Goal: Feedback & Contribution: Leave review/rating

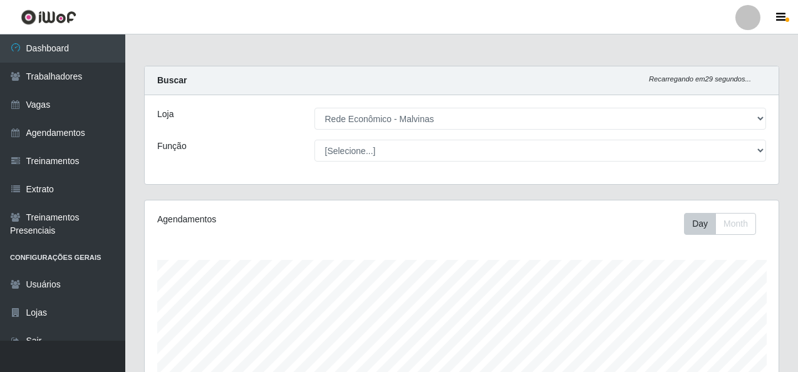
select select "194"
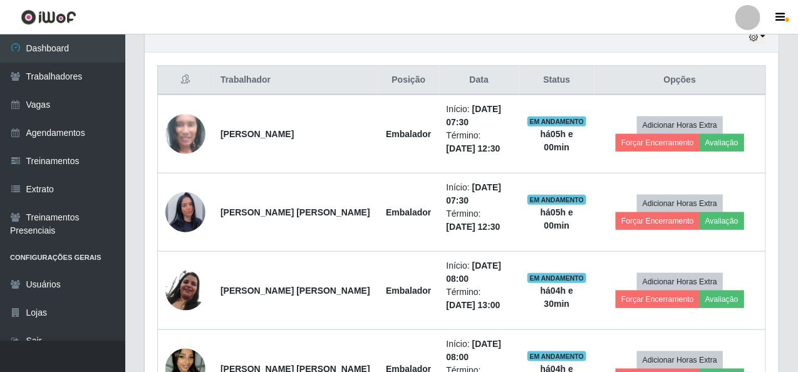
scroll to position [438, 0]
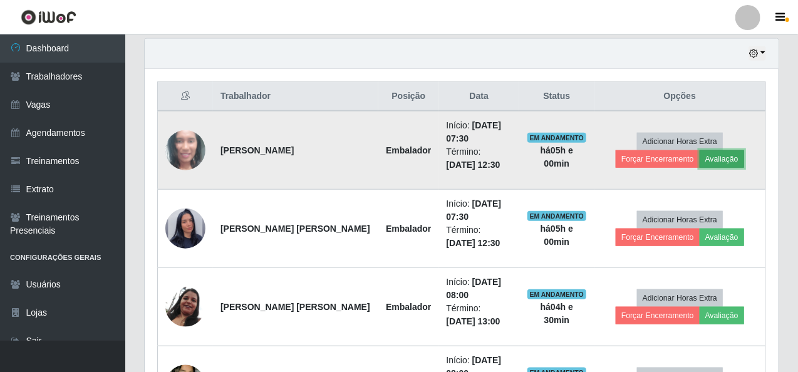
click at [723, 150] on button "Avaliação" at bounding box center [722, 159] width 44 height 18
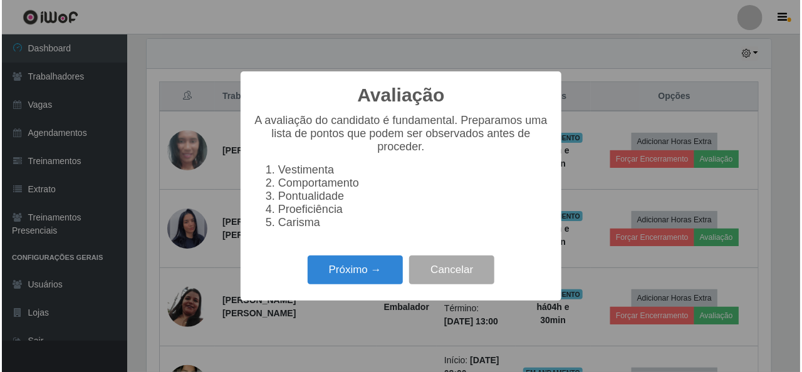
scroll to position [260, 629]
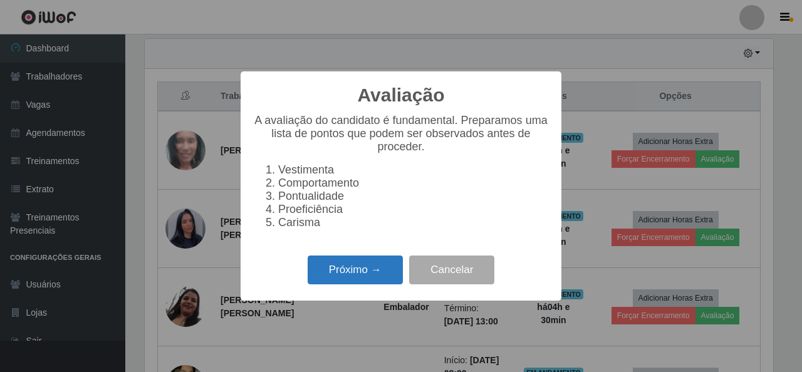
click at [359, 276] on button "Próximo →" at bounding box center [355, 270] width 95 height 29
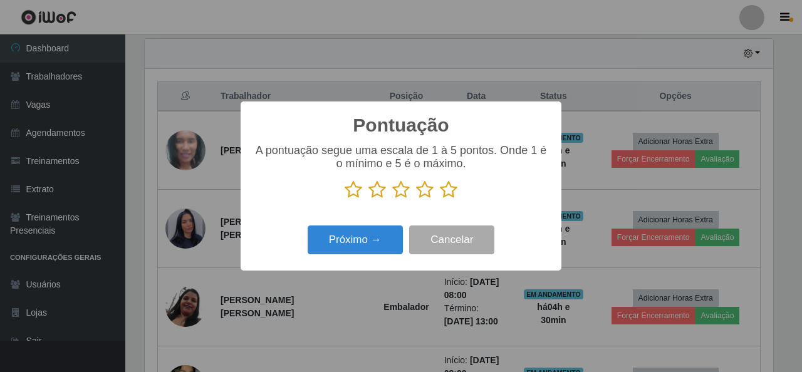
scroll to position [626086, 625717]
click at [447, 191] on icon at bounding box center [449, 189] width 18 height 19
click at [440, 199] on input "radio" at bounding box center [440, 199] width 0 height 0
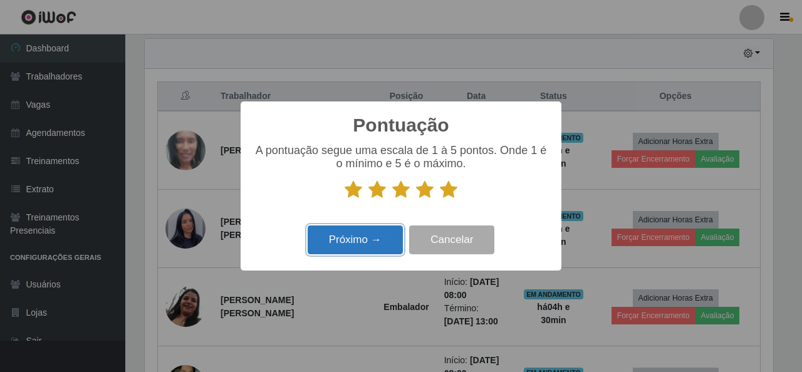
click at [339, 250] on button "Próximo →" at bounding box center [355, 239] width 95 height 29
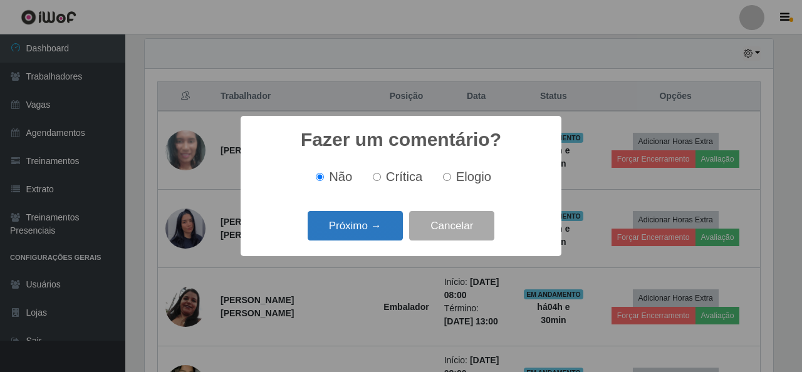
click at [361, 232] on button "Próximo →" at bounding box center [355, 225] width 95 height 29
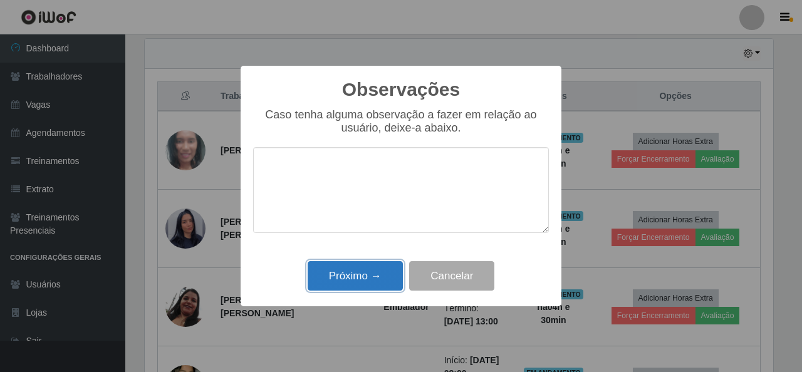
click at [369, 279] on button "Próximo →" at bounding box center [355, 275] width 95 height 29
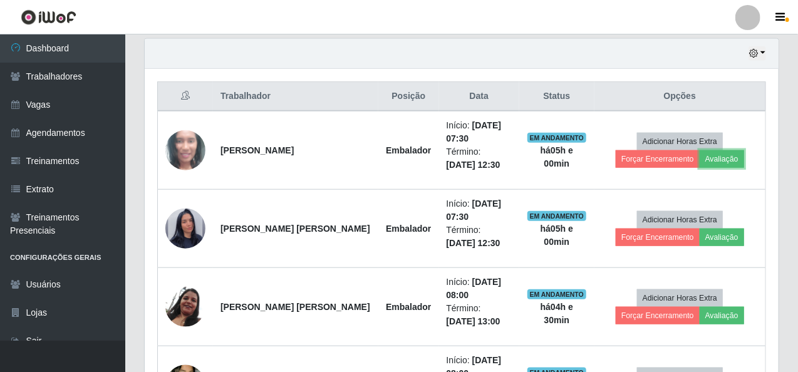
scroll to position [260, 634]
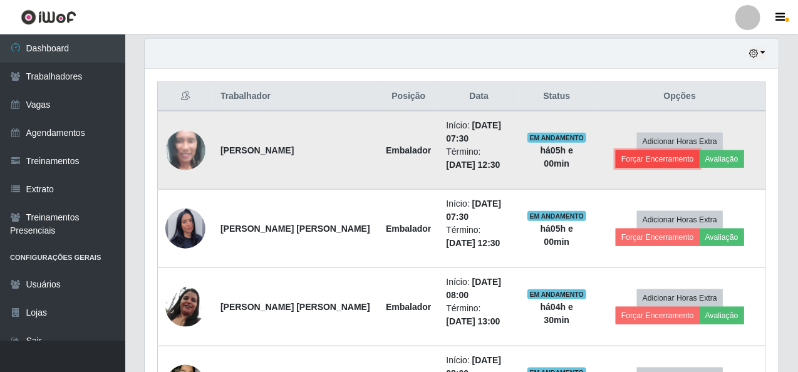
click at [654, 155] on button "Forçar Encerramento" at bounding box center [658, 159] width 84 height 18
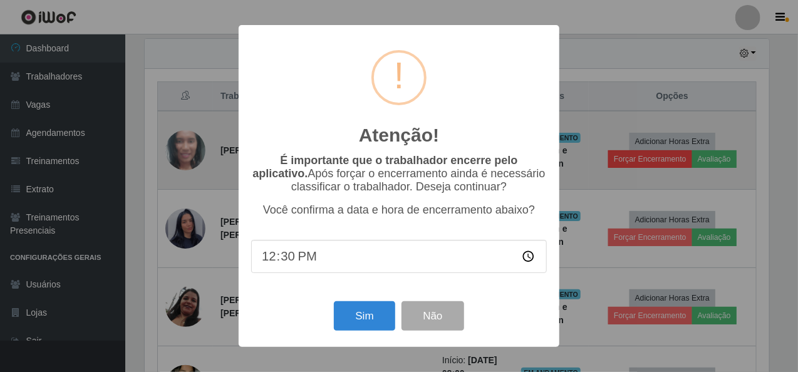
scroll to position [260, 629]
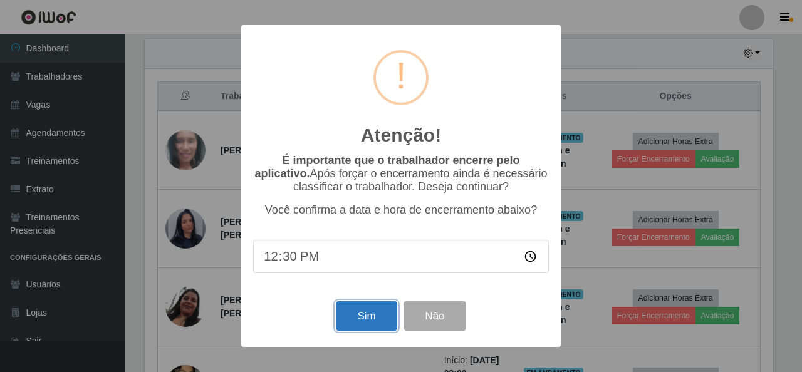
click at [351, 324] on button "Sim" at bounding box center [366, 315] width 61 height 29
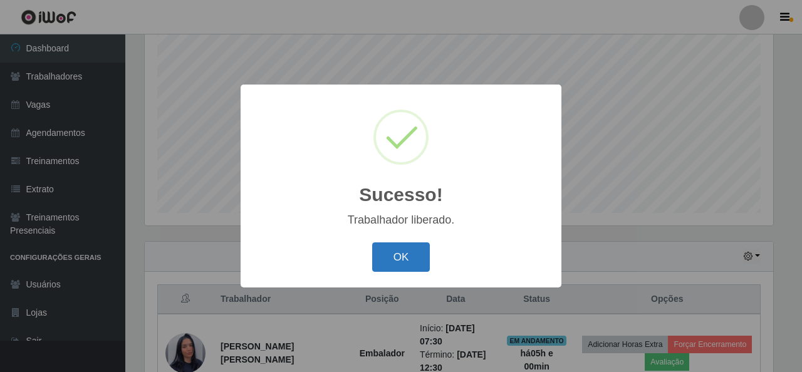
click at [393, 250] on button "OK" at bounding box center [401, 256] width 58 height 29
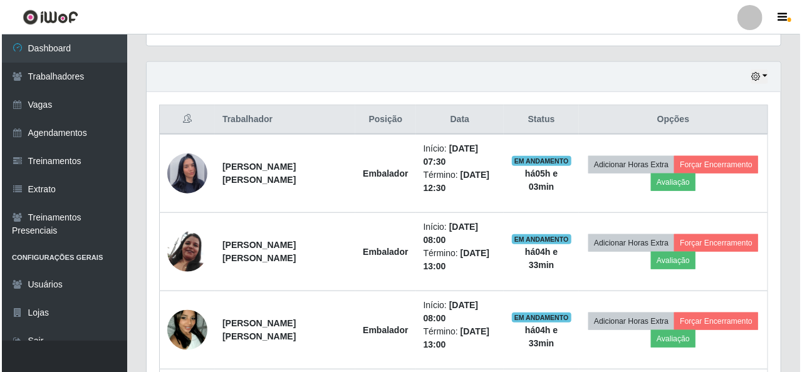
scroll to position [422, 0]
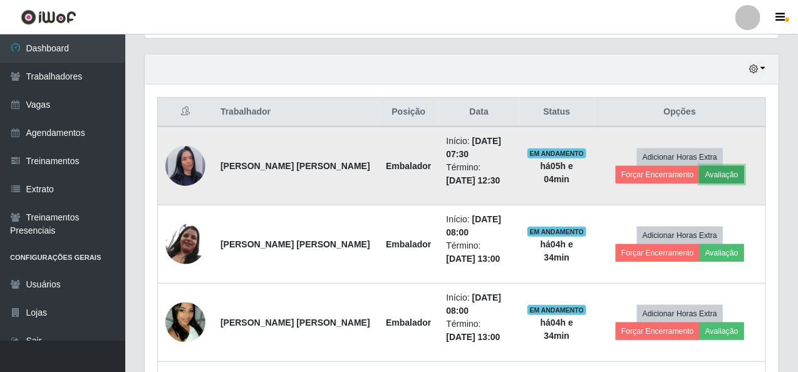
click at [708, 173] on button "Avaliação" at bounding box center [722, 175] width 44 height 18
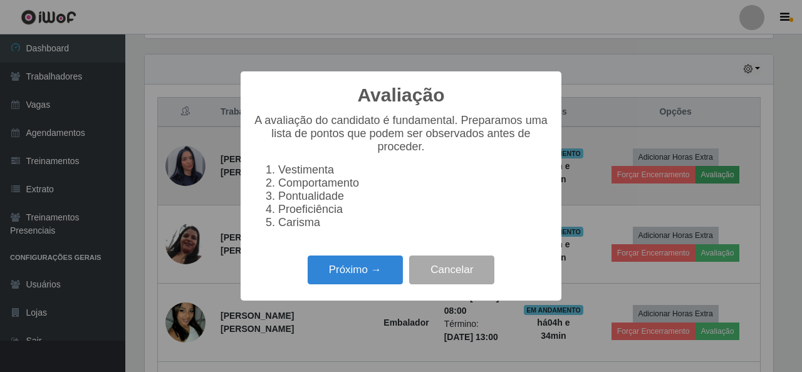
scroll to position [260, 629]
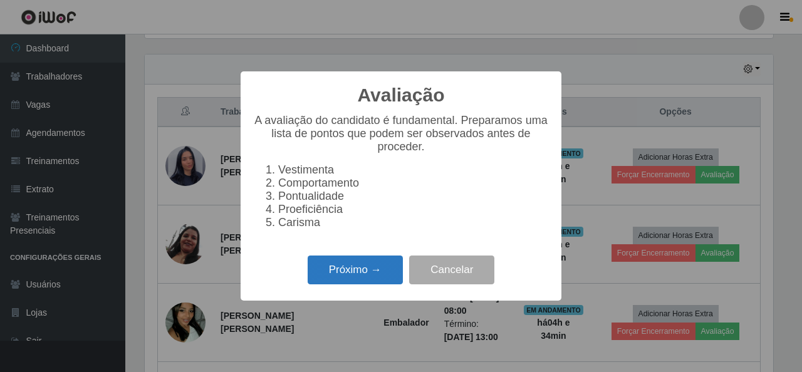
click at [356, 277] on button "Próximo →" at bounding box center [355, 270] width 95 height 29
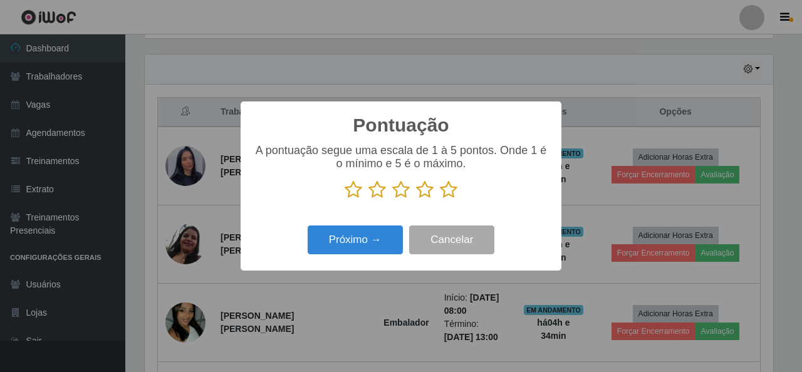
click at [453, 192] on icon at bounding box center [449, 189] width 18 height 19
click at [440, 199] on input "radio" at bounding box center [440, 199] width 0 height 0
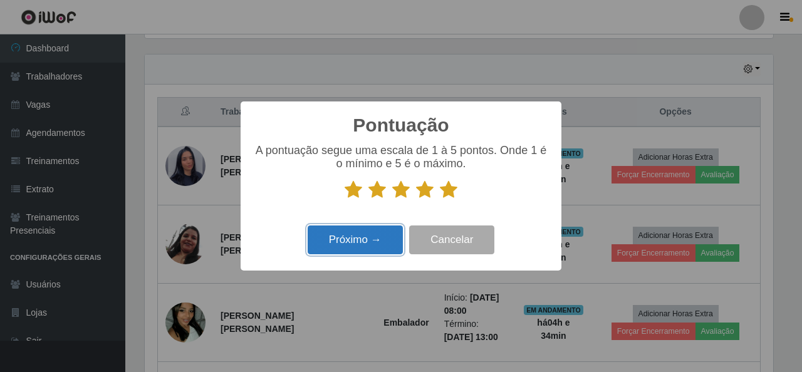
click at [383, 242] on button "Próximo →" at bounding box center [355, 239] width 95 height 29
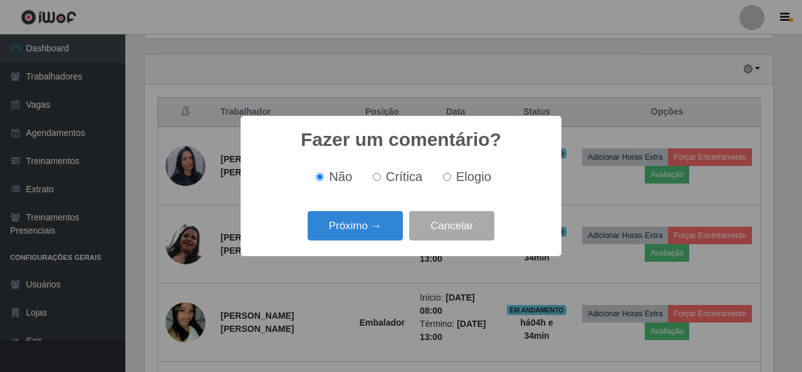
click at [447, 179] on input "Elogio" at bounding box center [447, 177] width 8 height 8
radio input "true"
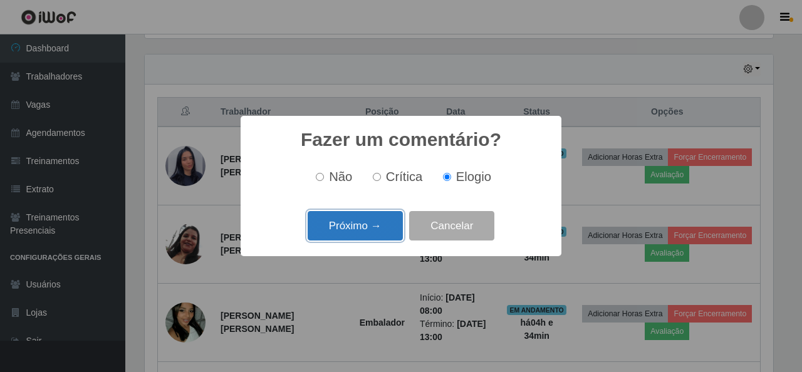
click at [387, 236] on button "Próximo →" at bounding box center [355, 225] width 95 height 29
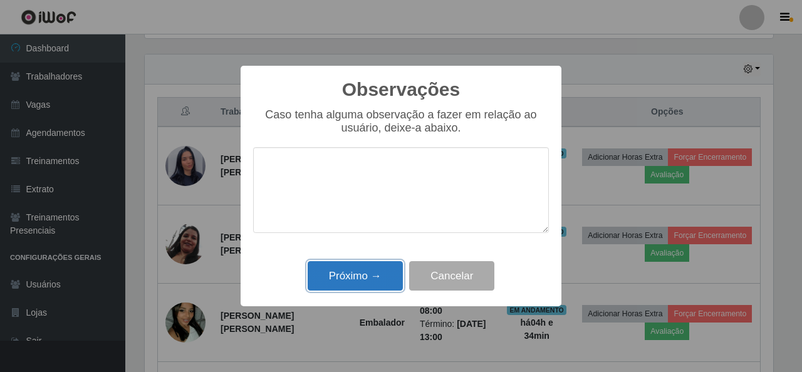
click at [381, 274] on button "Próximo →" at bounding box center [355, 275] width 95 height 29
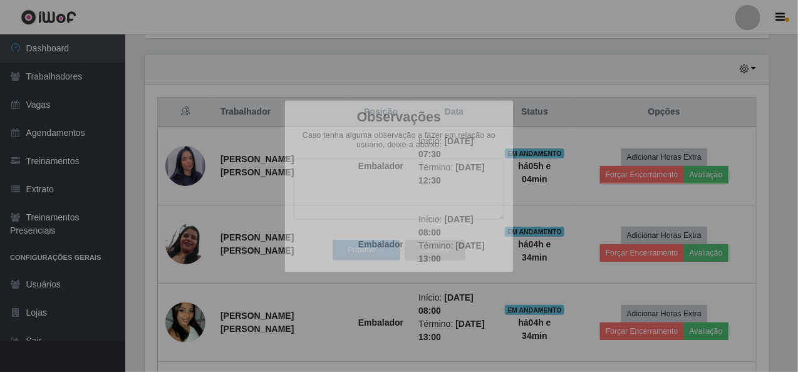
scroll to position [260, 634]
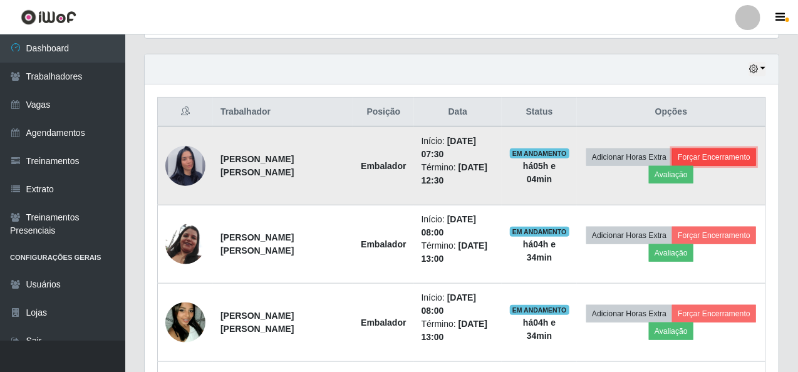
click at [689, 151] on button "Forçar Encerramento" at bounding box center [714, 157] width 84 height 18
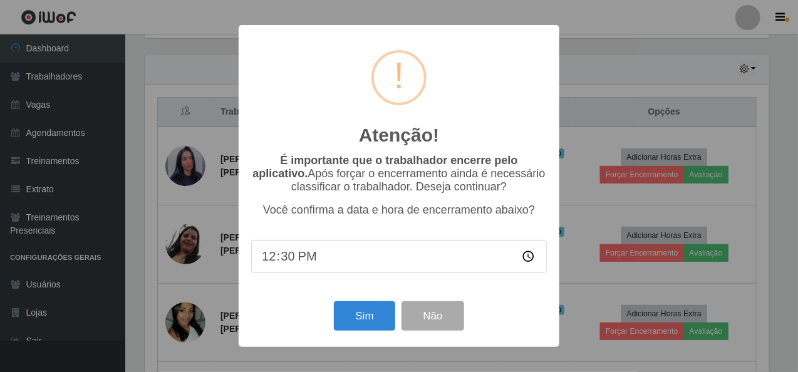
scroll to position [260, 629]
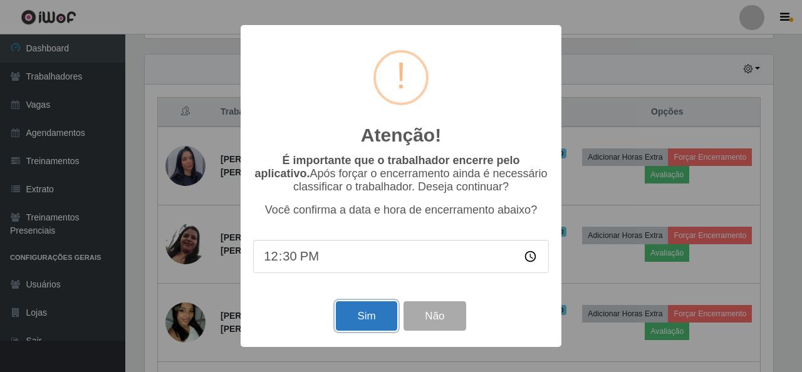
click at [367, 324] on button "Sim" at bounding box center [366, 315] width 61 height 29
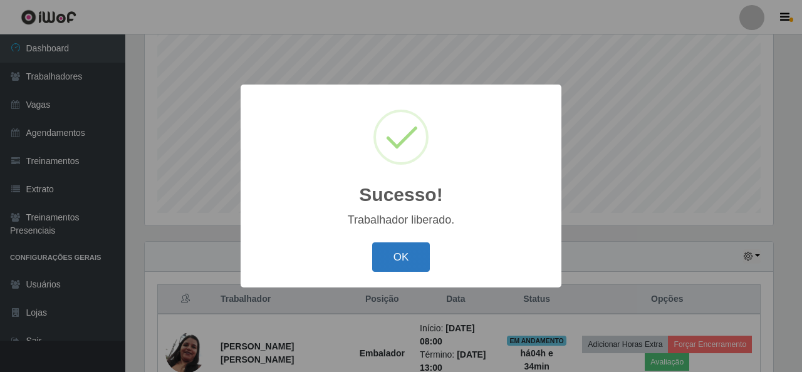
click at [421, 261] on button "OK" at bounding box center [401, 256] width 58 height 29
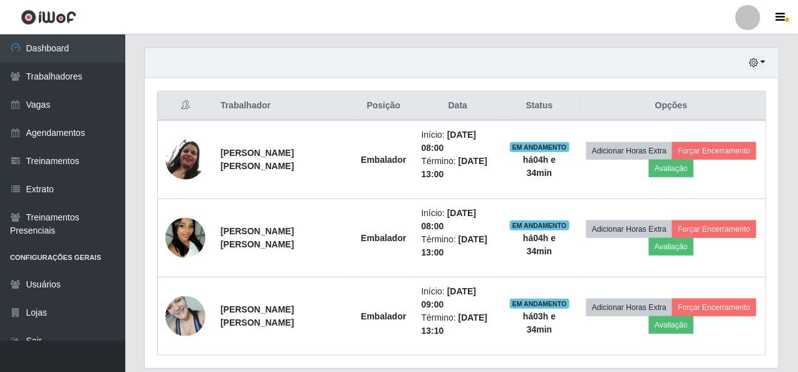
scroll to position [406, 0]
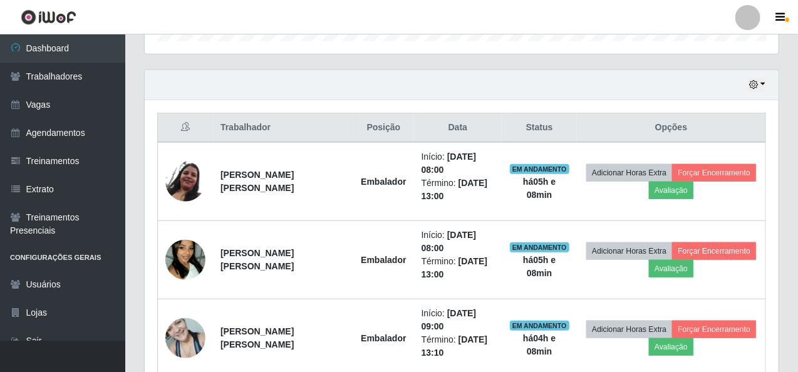
click at [534, 84] on div "Hoje 1 dia 3 dias 1 Semana Não encerrados" at bounding box center [462, 85] width 634 height 30
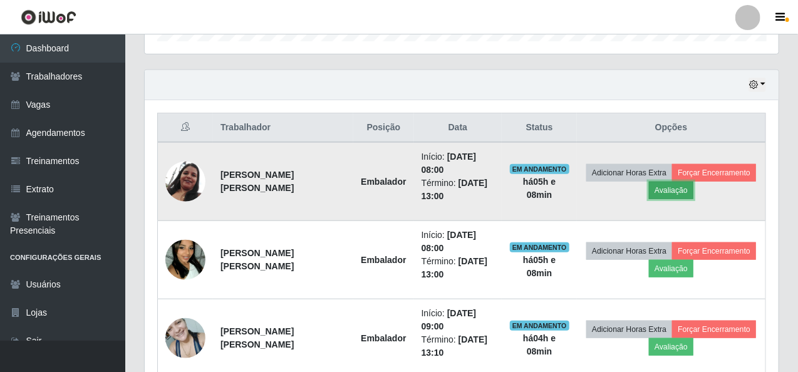
click at [681, 191] on button "Avaliação" at bounding box center [671, 191] width 44 height 18
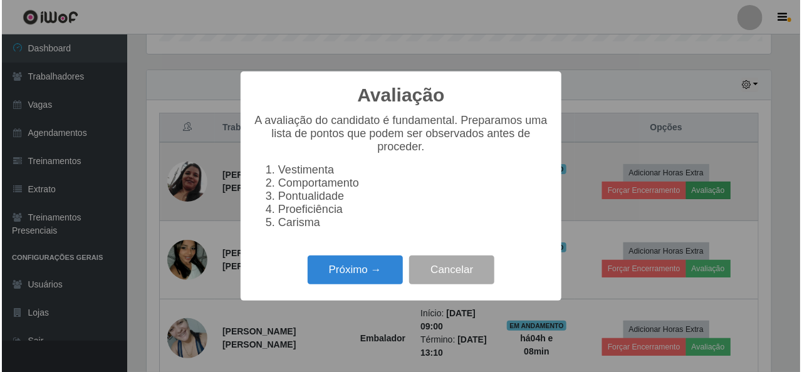
scroll to position [260, 629]
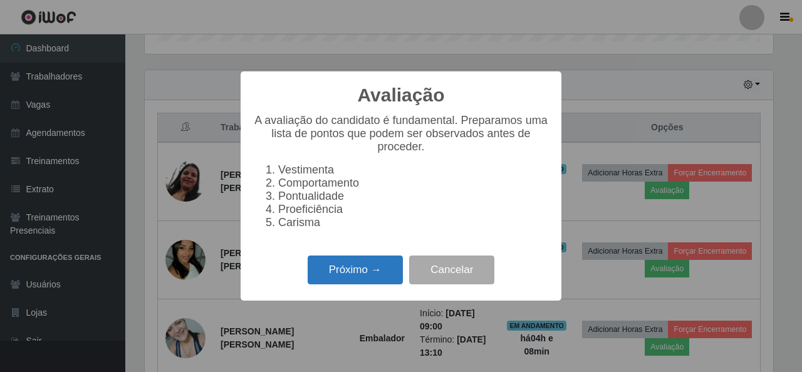
click at [371, 281] on button "Próximo →" at bounding box center [355, 270] width 95 height 29
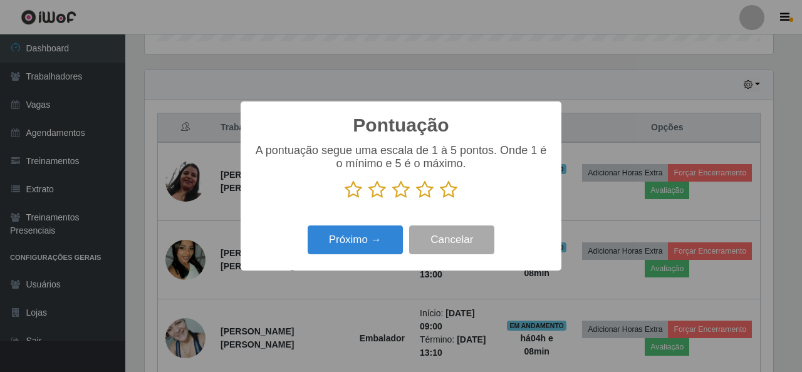
drag, startPoint x: 453, startPoint y: 192, endPoint x: 440, endPoint y: 200, distance: 15.5
click at [453, 194] on icon at bounding box center [449, 189] width 18 height 19
click at [440, 199] on input "radio" at bounding box center [440, 199] width 0 height 0
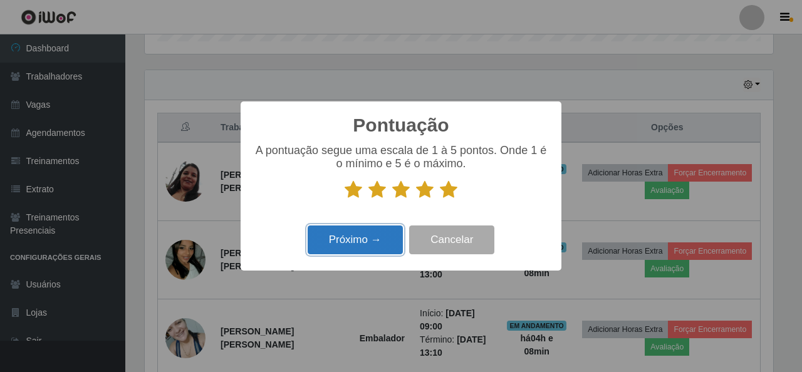
click at [375, 239] on button "Próximo →" at bounding box center [355, 239] width 95 height 29
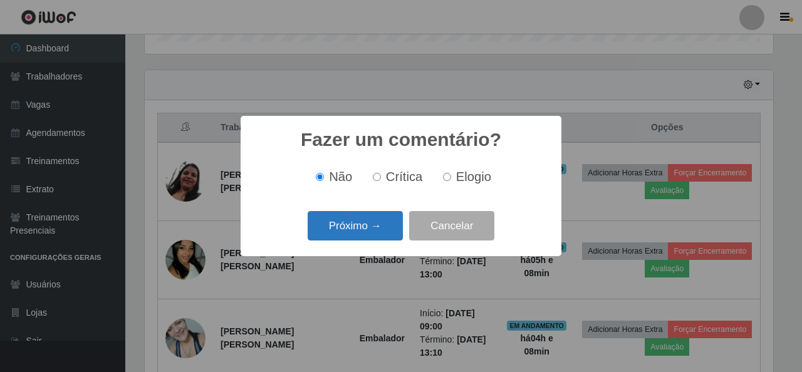
click at [373, 236] on button "Próximo →" at bounding box center [355, 225] width 95 height 29
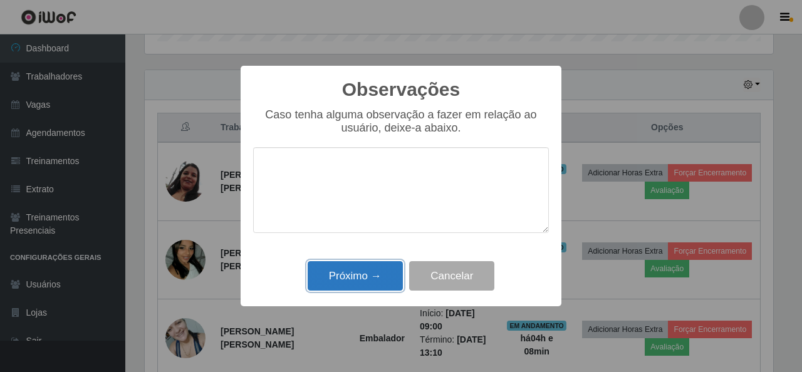
click at [378, 266] on button "Próximo →" at bounding box center [355, 275] width 95 height 29
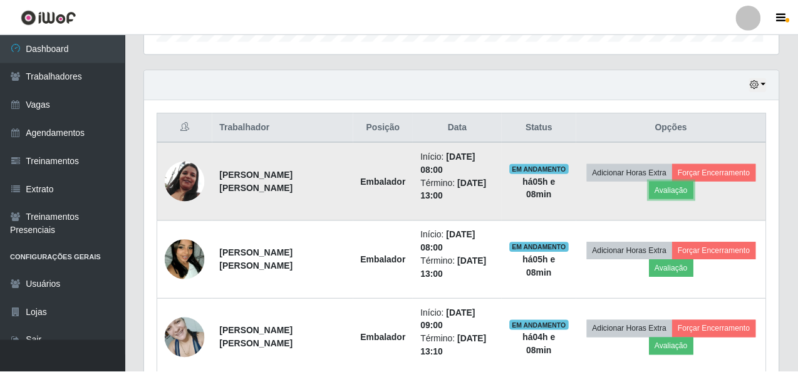
scroll to position [260, 634]
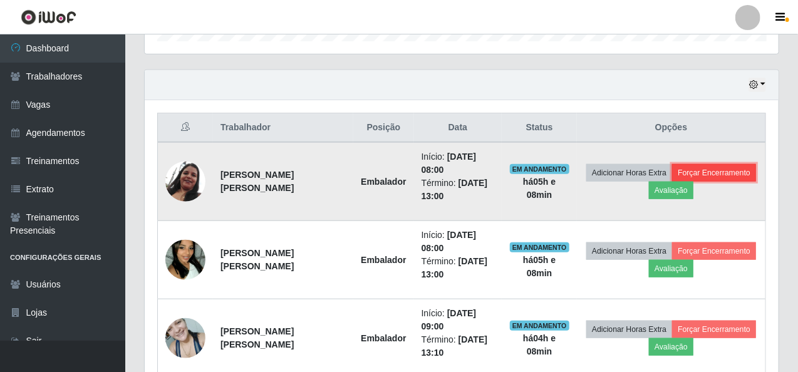
click at [733, 169] on button "Forçar Encerramento" at bounding box center [714, 173] width 84 height 18
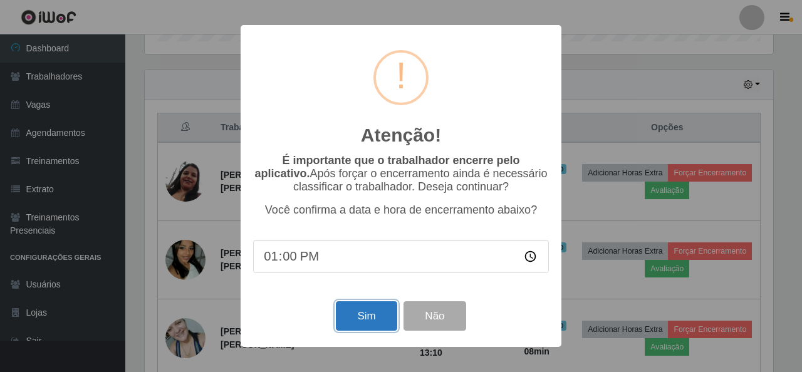
click at [383, 316] on button "Sim" at bounding box center [366, 315] width 61 height 29
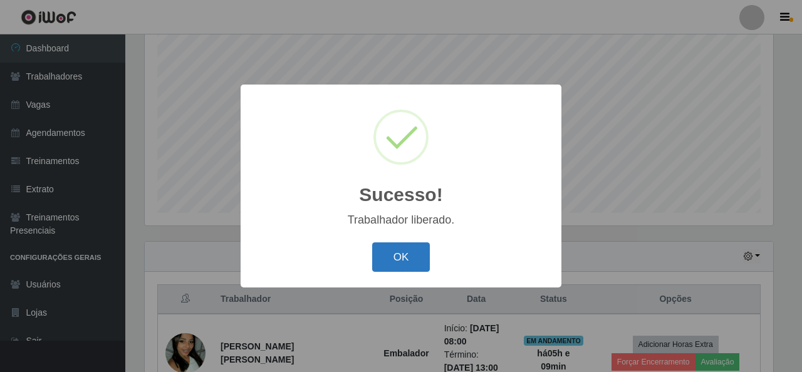
click at [417, 266] on button "OK" at bounding box center [401, 256] width 58 height 29
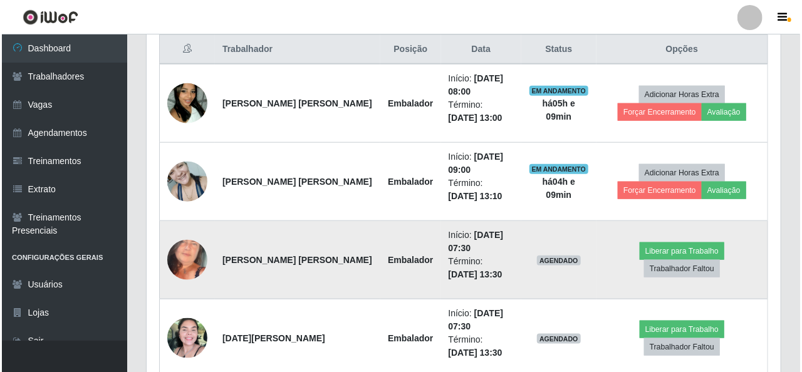
scroll to position [423, 0]
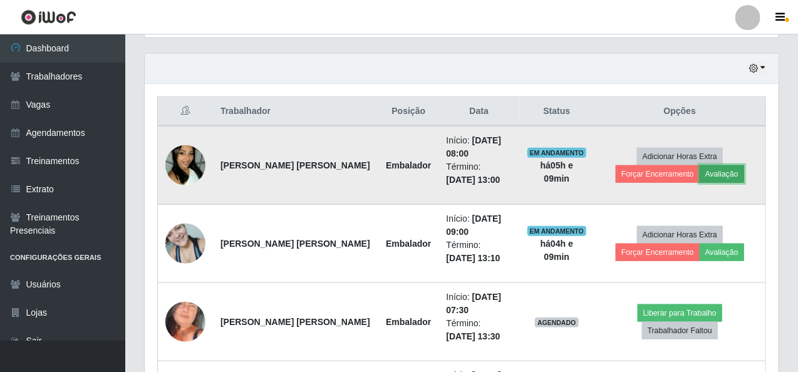
click at [709, 176] on button "Avaliação" at bounding box center [722, 174] width 44 height 18
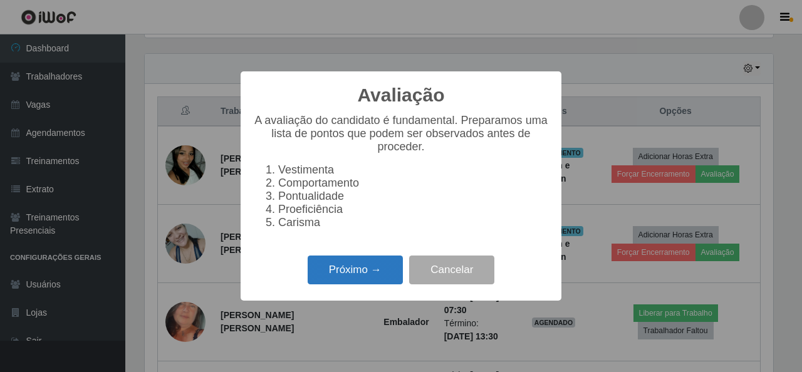
scroll to position [391, 0]
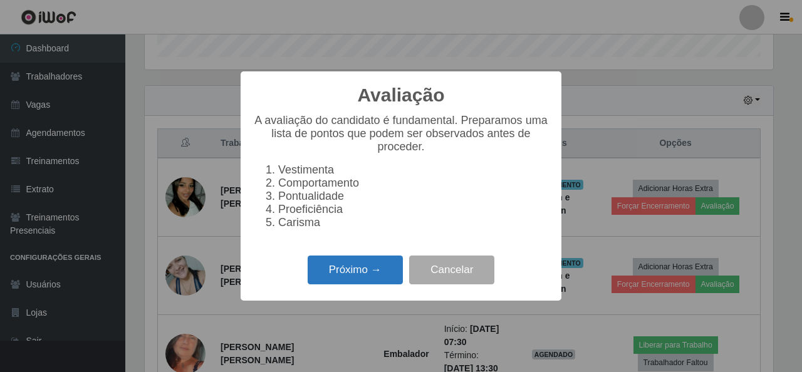
drag, startPoint x: 341, startPoint y: 276, endPoint x: 348, endPoint y: 275, distance: 6.9
click at [348, 275] on button "Próximo →" at bounding box center [355, 270] width 95 height 29
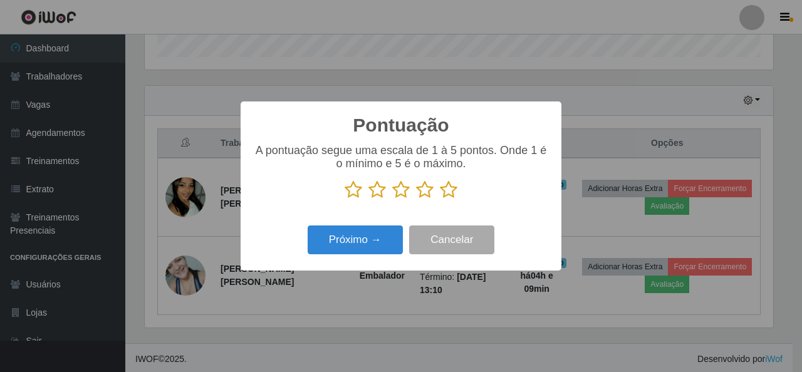
scroll to position [626086, 625717]
drag, startPoint x: 450, startPoint y: 190, endPoint x: 402, endPoint y: 209, distance: 51.2
click at [446, 190] on icon at bounding box center [449, 189] width 18 height 19
click at [440, 199] on input "radio" at bounding box center [440, 199] width 0 height 0
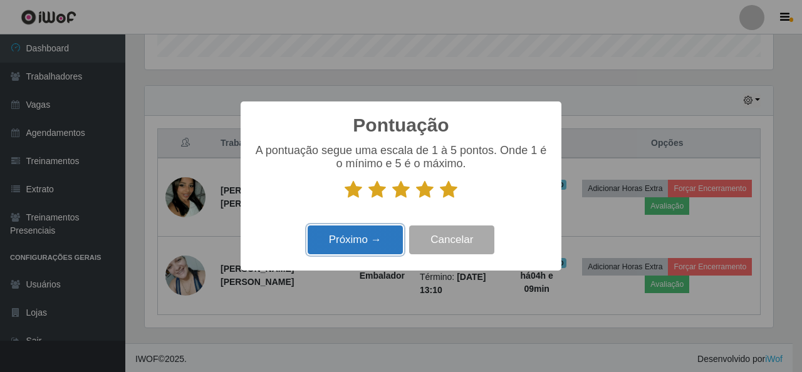
click at [368, 244] on button "Próximo →" at bounding box center [355, 239] width 95 height 29
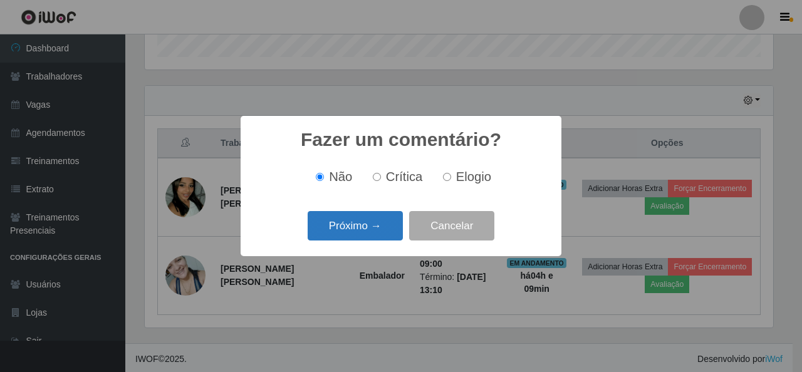
click at [371, 234] on button "Próximo →" at bounding box center [355, 225] width 95 height 29
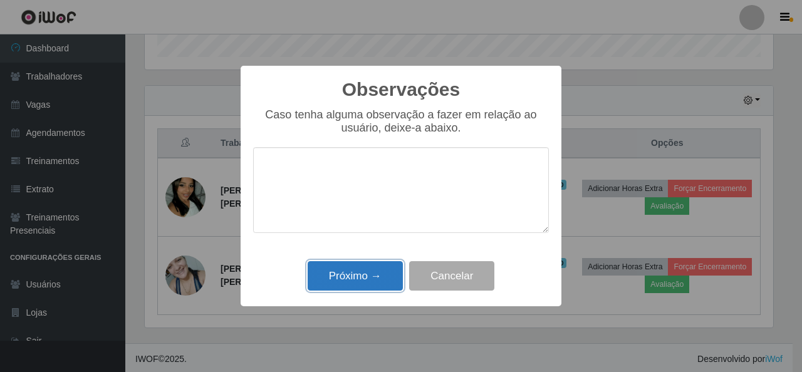
drag, startPoint x: 373, startPoint y: 269, endPoint x: 378, endPoint y: 265, distance: 6.7
click at [375, 267] on button "Próximo →" at bounding box center [355, 275] width 95 height 29
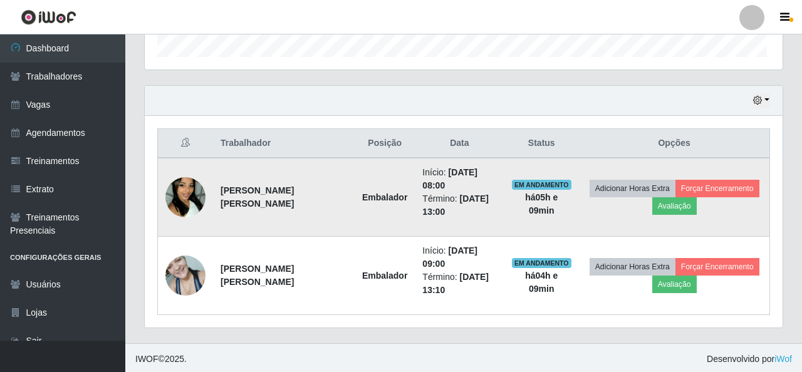
scroll to position [260, 634]
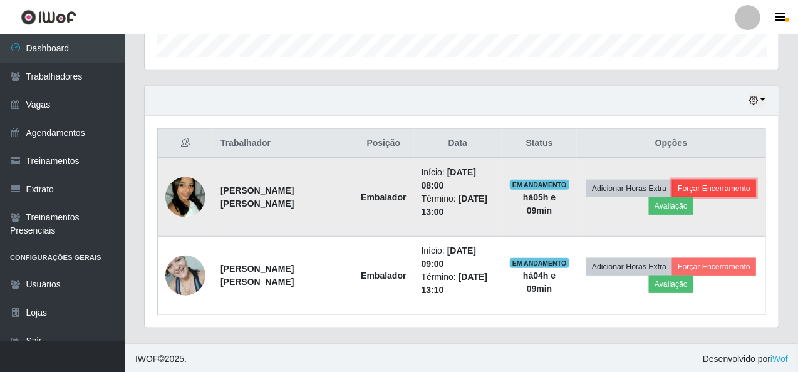
click at [742, 186] on button "Forçar Encerramento" at bounding box center [714, 189] width 84 height 18
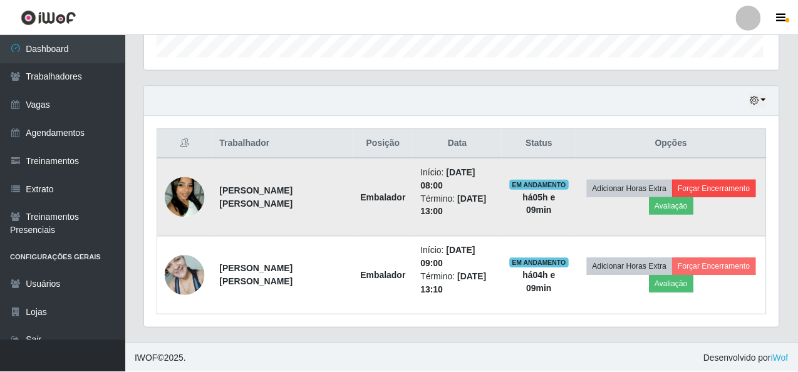
scroll to position [260, 629]
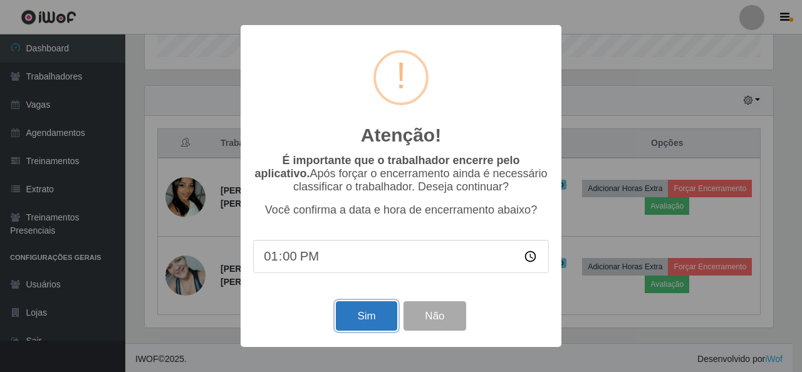
click at [355, 315] on button "Sim" at bounding box center [366, 315] width 61 height 29
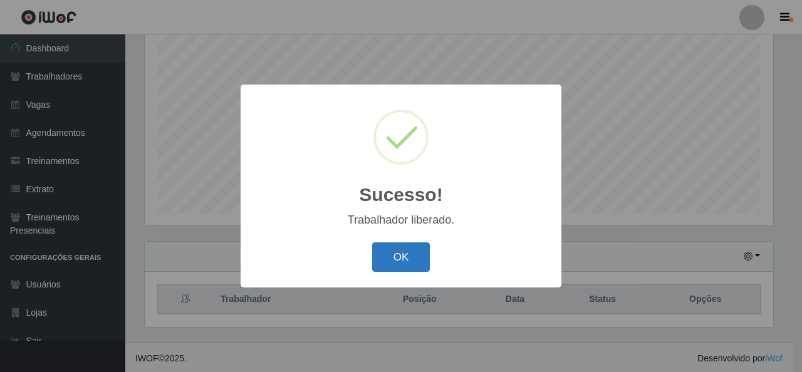
click at [408, 254] on button "OK" at bounding box center [401, 256] width 58 height 29
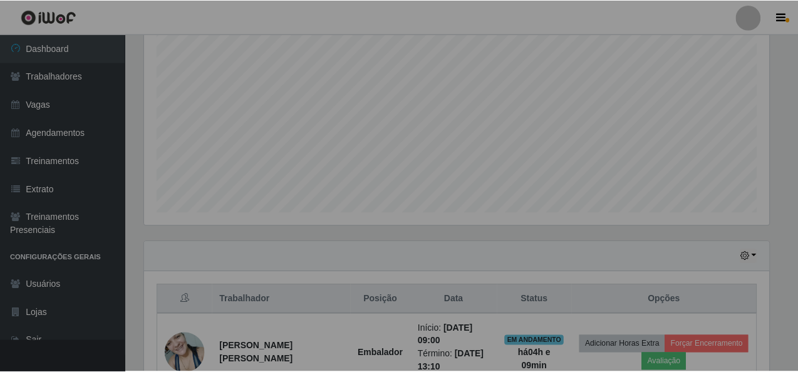
scroll to position [0, 0]
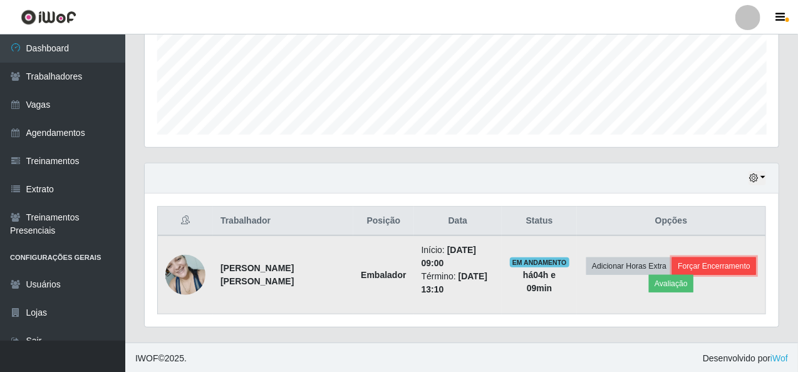
click at [700, 262] on button "Forçar Encerramento" at bounding box center [714, 266] width 84 height 18
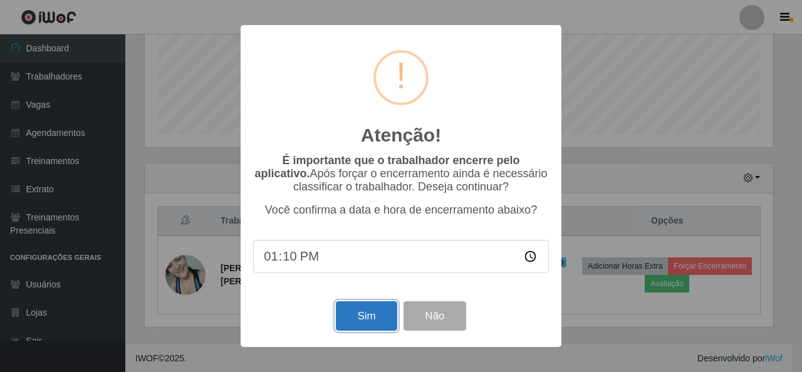
click at [351, 318] on button "Sim" at bounding box center [366, 315] width 61 height 29
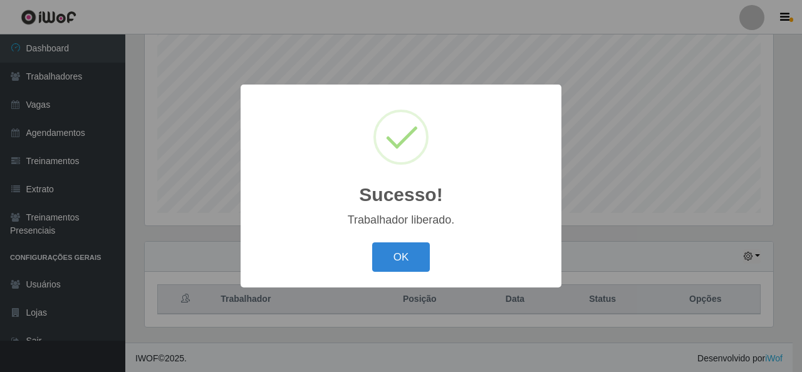
click at [426, 237] on div "Sucesso! × Trabalhador liberado. OK Cancel" at bounding box center [401, 186] width 321 height 203
click at [417, 255] on button "OK" at bounding box center [401, 256] width 58 height 29
